Goal: Navigation & Orientation: Find specific page/section

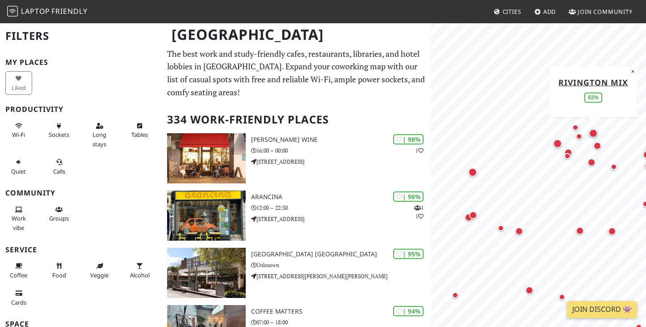
click at [595, 132] on div "Map marker" at bounding box center [593, 133] width 9 height 9
click at [598, 144] on div "Map marker" at bounding box center [598, 146] width 8 height 8
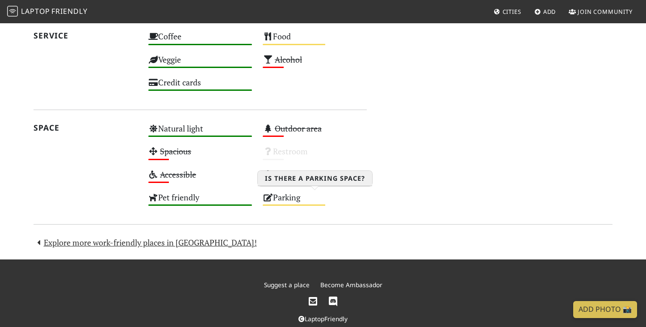
scroll to position [342, 0]
